Goal: Task Accomplishment & Management: Manage account settings

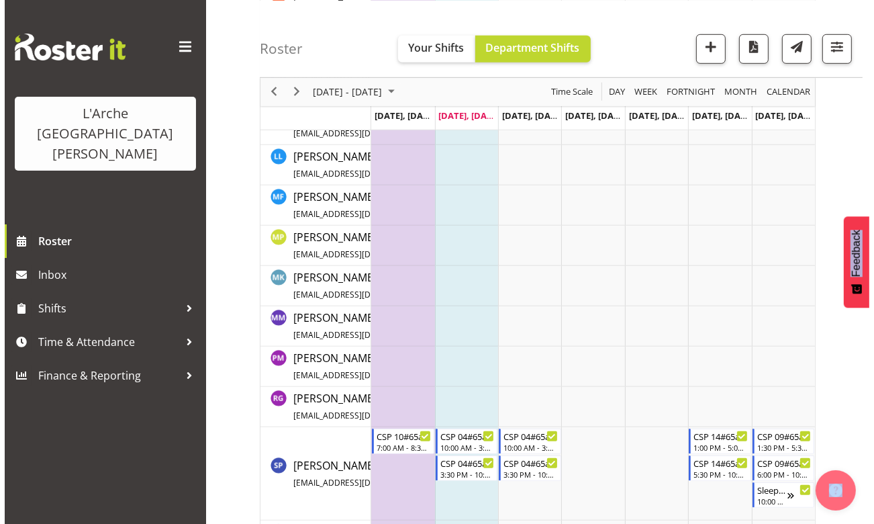
scroll to position [793, 0]
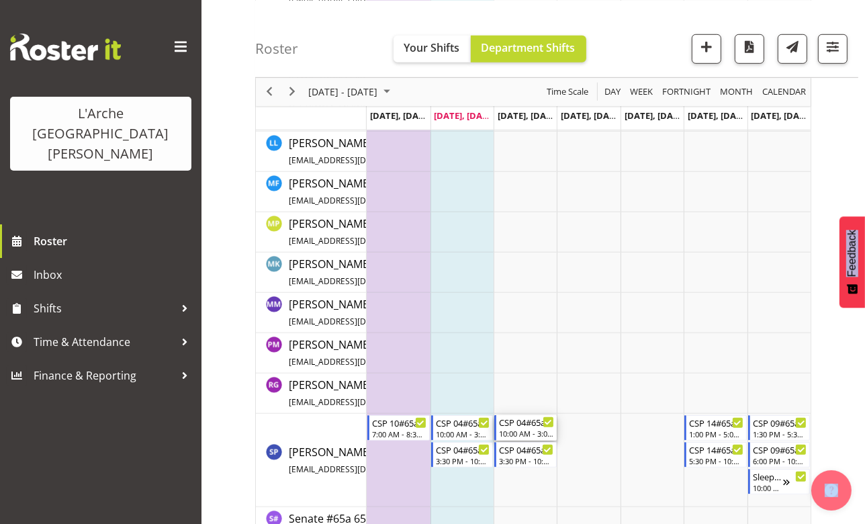
click at [511, 422] on div "CSP 04#65a" at bounding box center [526, 421] width 54 height 13
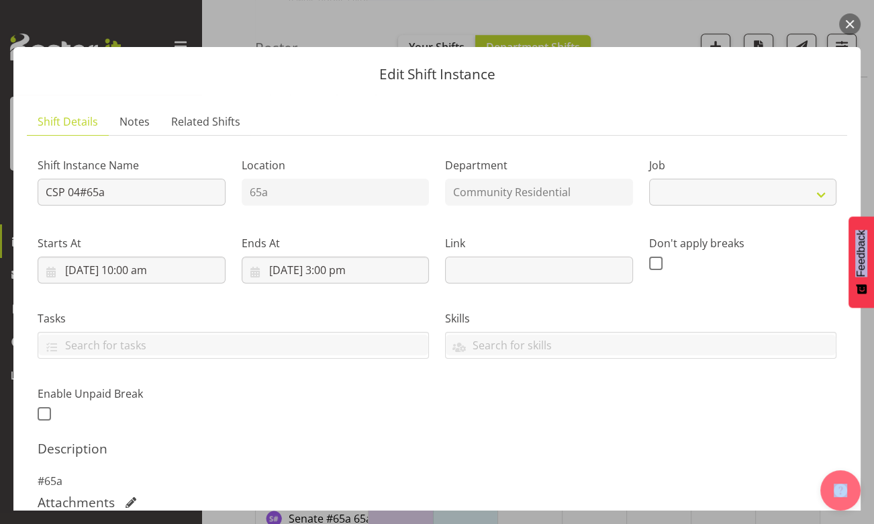
select select "2"
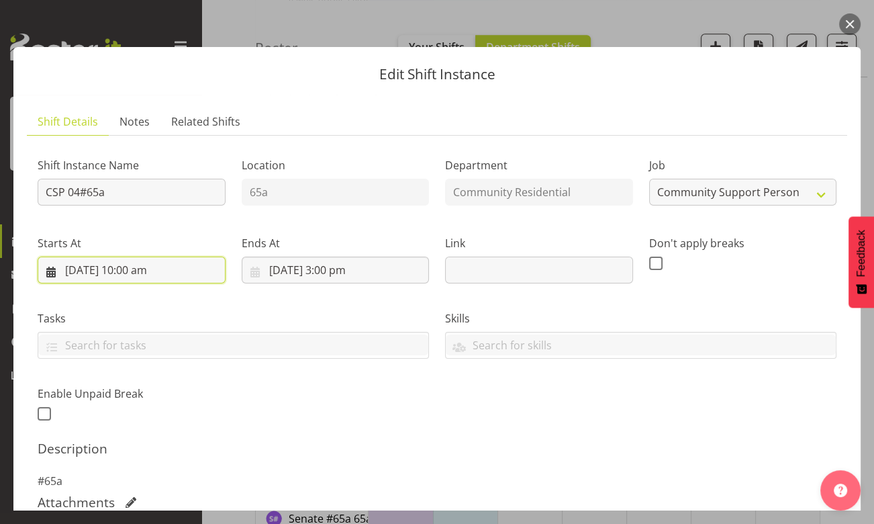
click at [137, 271] on input "[DATE] 10:00 am" at bounding box center [132, 269] width 188 height 27
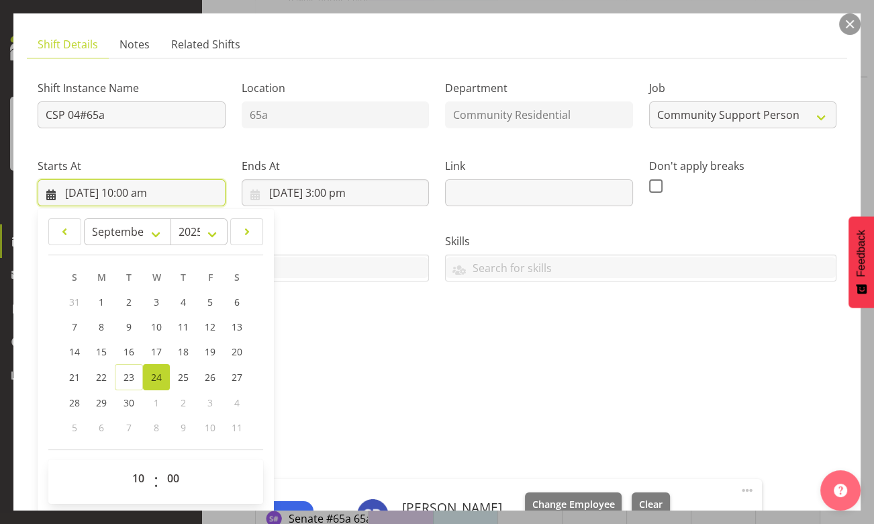
scroll to position [183, 0]
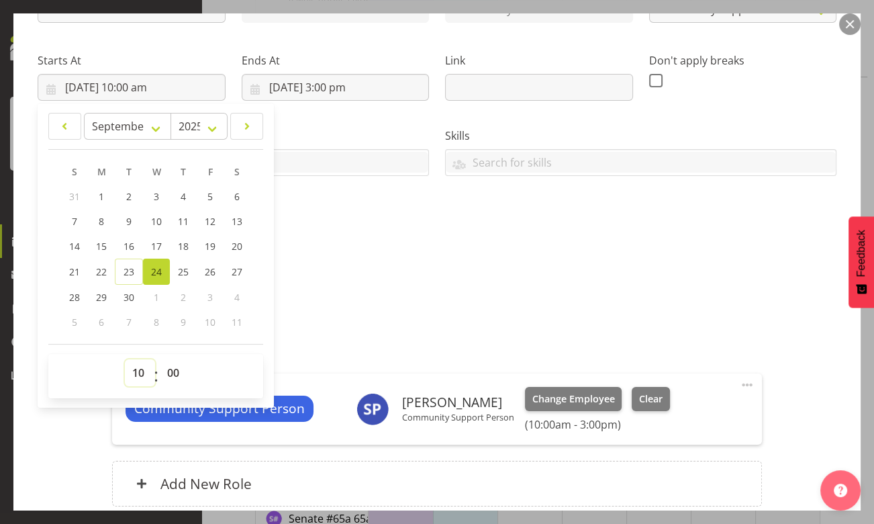
click at [136, 373] on select "00 01 02 03 04 05 06 07 08 09 10 11 12 13 14 15 16 17 18 19 20 21 22 23" at bounding box center [140, 372] width 30 height 27
select select "8"
click at [125, 359] on select "00 01 02 03 04 05 06 07 08 09 10 11 12 13 14 15 16 17 18 19 20 21 22 23" at bounding box center [140, 372] width 30 height 27
type input "[DATE] 8:00 am"
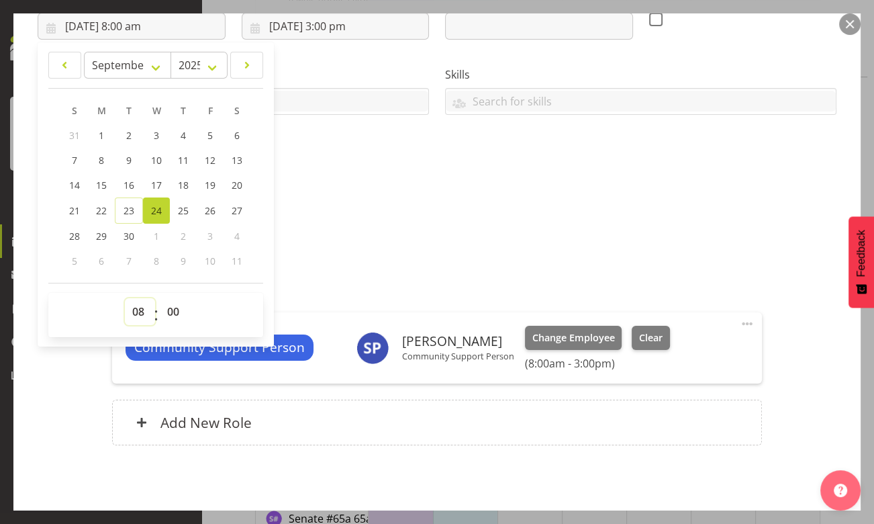
scroll to position [297, 0]
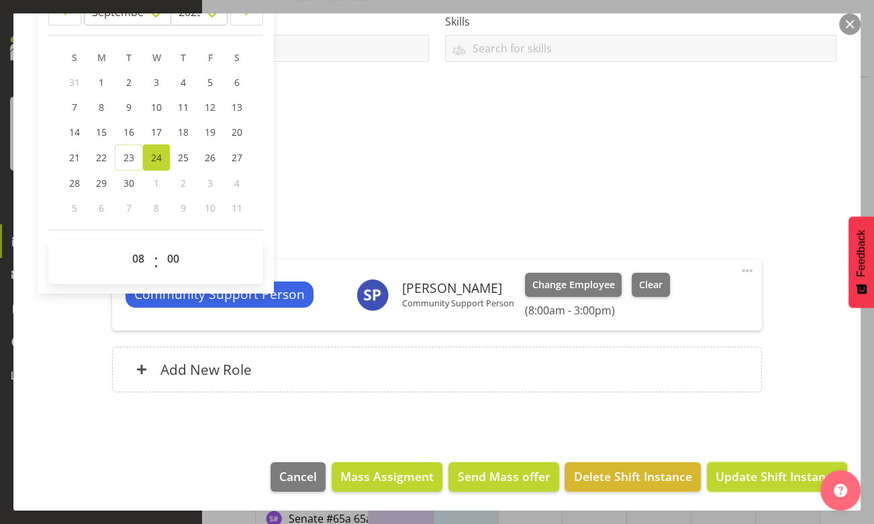
click at [734, 477] on span "Update Shift Instance" at bounding box center [777, 475] width 123 height 17
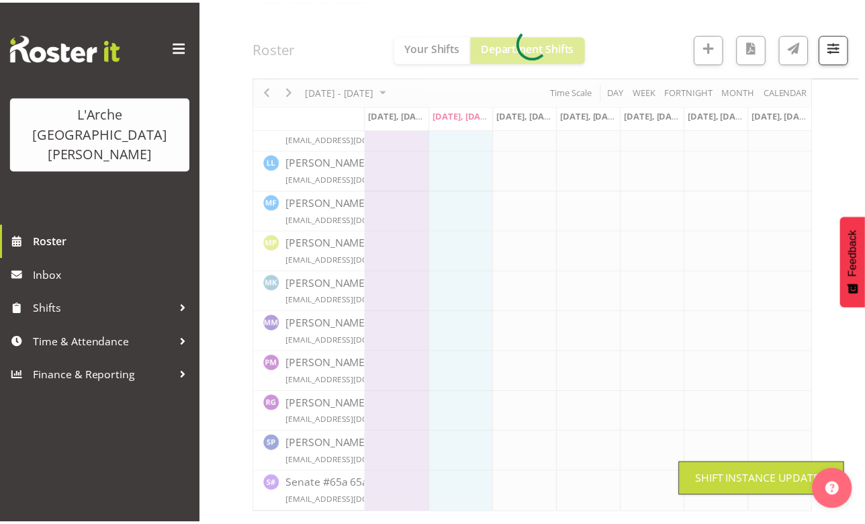
scroll to position [561, 0]
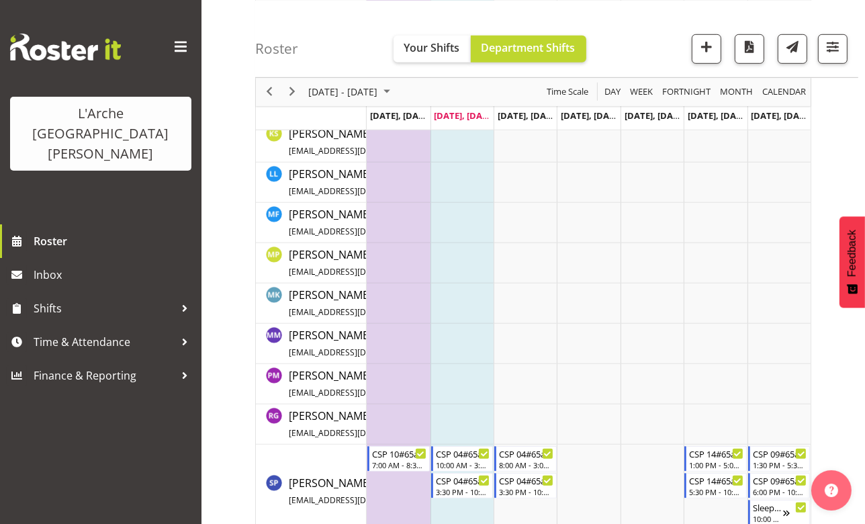
scroll to position [582, 0]
